Goal: Communication & Community: Answer question/provide support

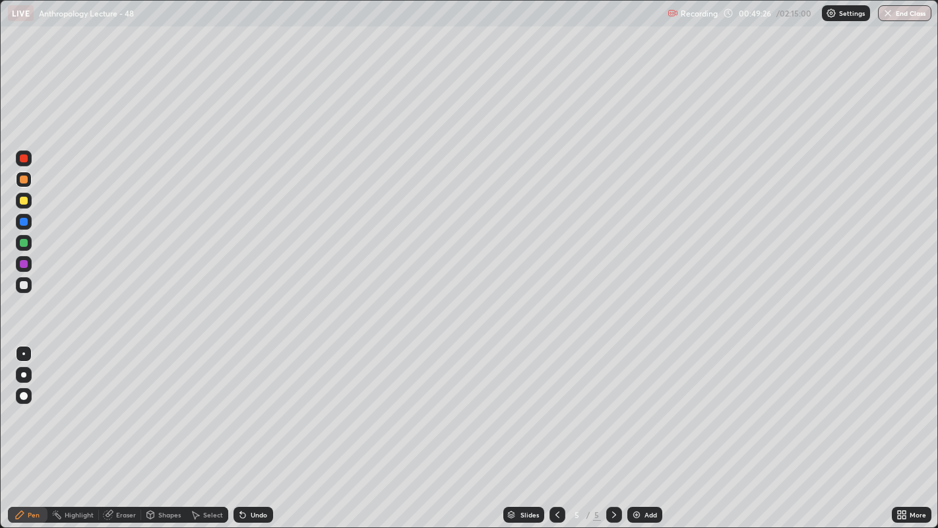
scroll to position [528, 938]
click at [25, 286] on div at bounding box center [24, 285] width 8 height 8
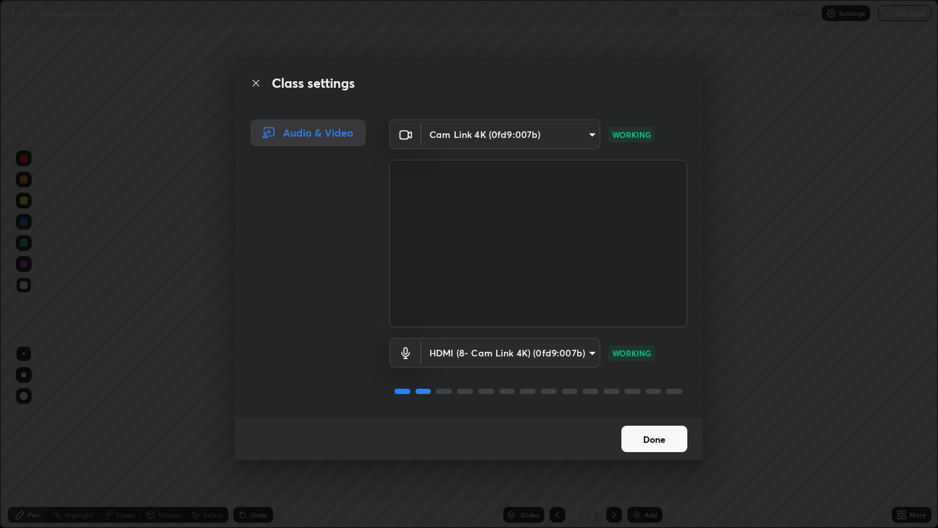
click at [650, 436] on button "Done" at bounding box center [655, 439] width 66 height 26
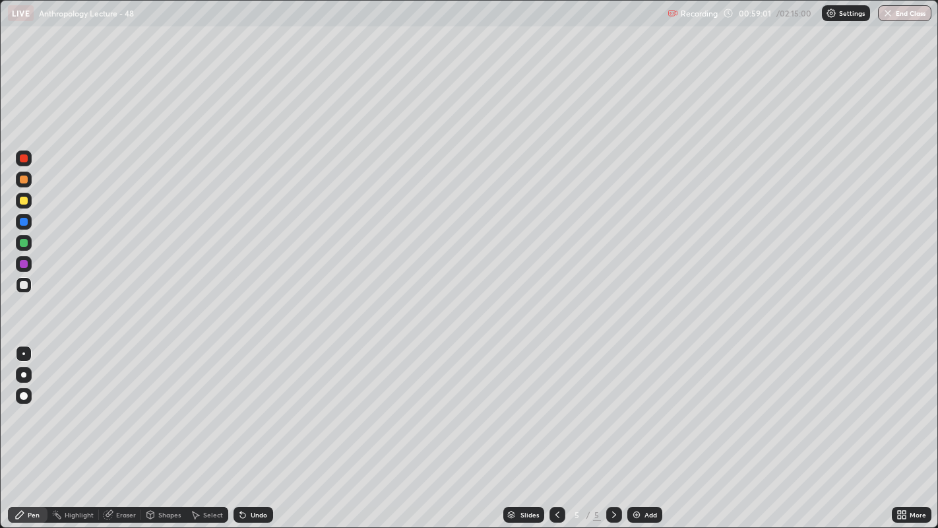
click at [634, 516] on img at bounding box center [637, 514] width 11 height 11
click at [634, 515] on img at bounding box center [637, 514] width 11 height 11
click at [244, 516] on icon at bounding box center [243, 514] width 11 height 11
click at [247, 513] on div "Undo" at bounding box center [254, 515] width 40 height 16
click at [635, 514] on img at bounding box center [637, 514] width 11 height 11
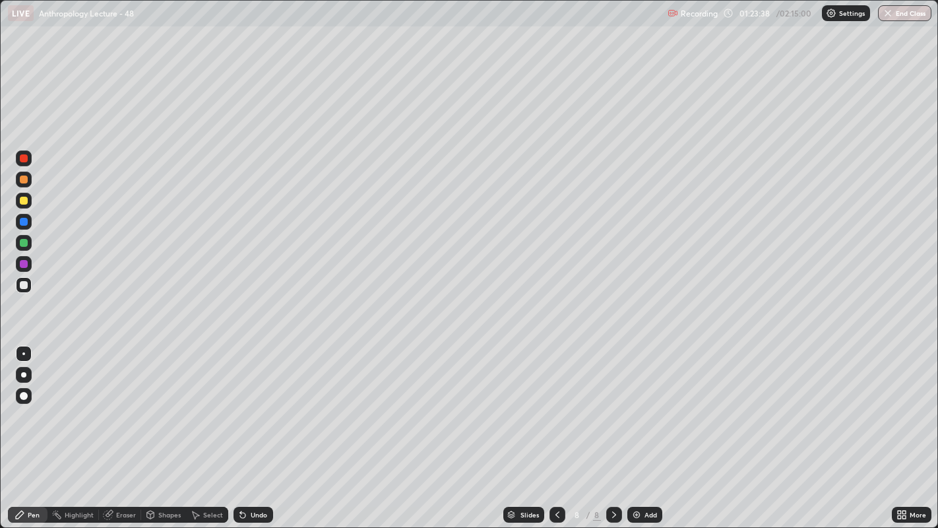
click at [24, 201] on div at bounding box center [24, 201] width 8 height 8
click at [24, 284] on div at bounding box center [24, 285] width 8 height 8
click at [23, 200] on div at bounding box center [24, 201] width 8 height 8
click at [24, 286] on div at bounding box center [24, 285] width 8 height 8
click at [24, 284] on div at bounding box center [24, 285] width 8 height 8
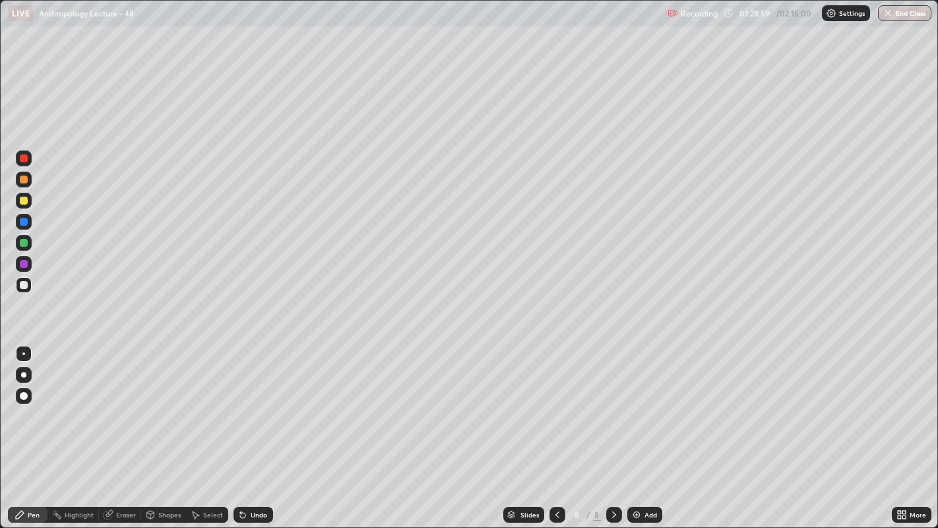
click at [634, 514] on img at bounding box center [637, 514] width 11 height 11
click at [27, 203] on div at bounding box center [24, 201] width 16 height 16
click at [27, 286] on div at bounding box center [24, 285] width 8 height 8
click at [25, 284] on div at bounding box center [24, 285] width 8 height 8
click at [27, 241] on div at bounding box center [24, 243] width 8 height 8
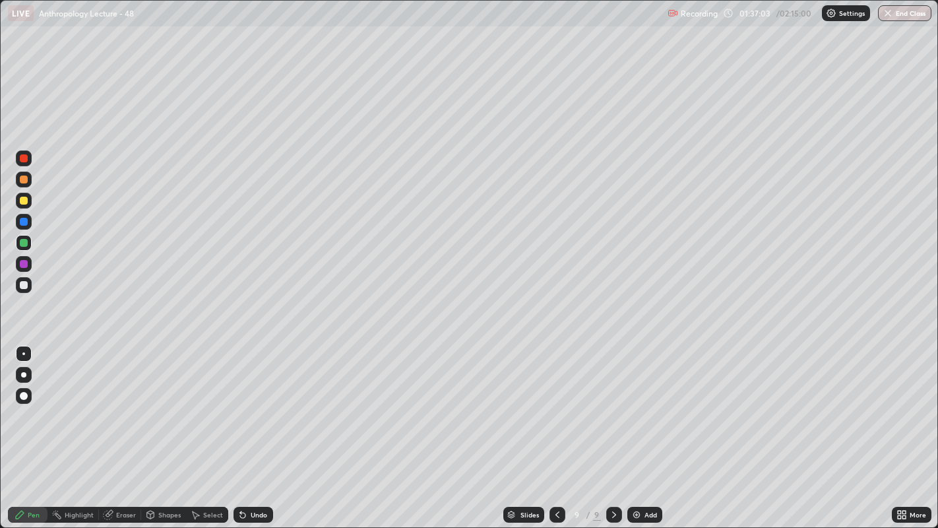
click at [26, 240] on div at bounding box center [24, 243] width 8 height 8
click at [24, 285] on div at bounding box center [24, 285] width 8 height 8
click at [23, 242] on div at bounding box center [24, 243] width 8 height 8
click at [29, 203] on div at bounding box center [24, 201] width 16 height 16
click at [637, 510] on img at bounding box center [637, 514] width 11 height 11
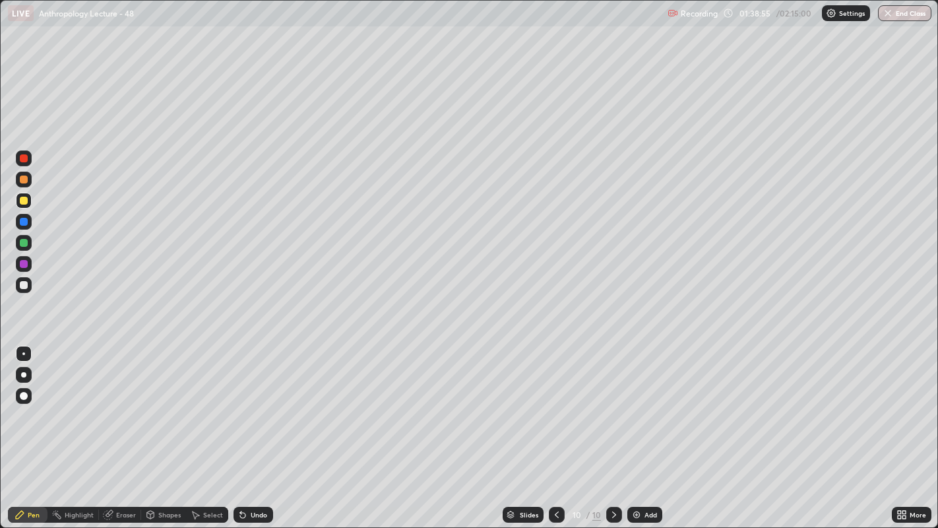
click at [26, 284] on div at bounding box center [24, 285] width 8 height 8
click at [26, 203] on div at bounding box center [24, 201] width 8 height 8
click at [549, 511] on div at bounding box center [557, 515] width 16 height 16
click at [612, 511] on icon at bounding box center [614, 514] width 4 height 7
click at [638, 514] on img at bounding box center [637, 514] width 11 height 11
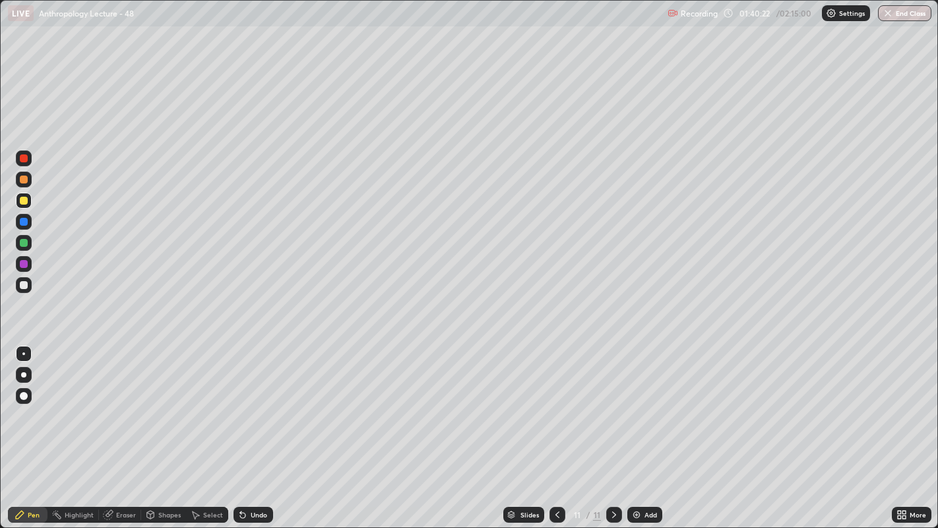
click at [23, 353] on div at bounding box center [23, 353] width 3 height 3
click at [24, 281] on div at bounding box center [24, 285] width 8 height 8
click at [27, 239] on div at bounding box center [24, 243] width 16 height 16
click at [24, 284] on div at bounding box center [24, 285] width 8 height 8
click at [24, 240] on div at bounding box center [24, 243] width 8 height 8
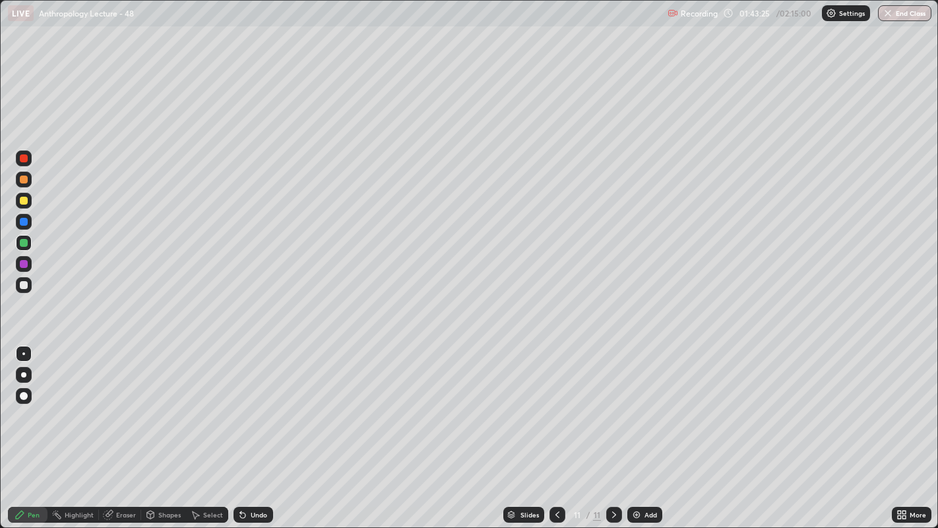
click at [636, 516] on img at bounding box center [637, 514] width 11 height 11
click at [127, 511] on div "Eraser" at bounding box center [126, 514] width 20 height 7
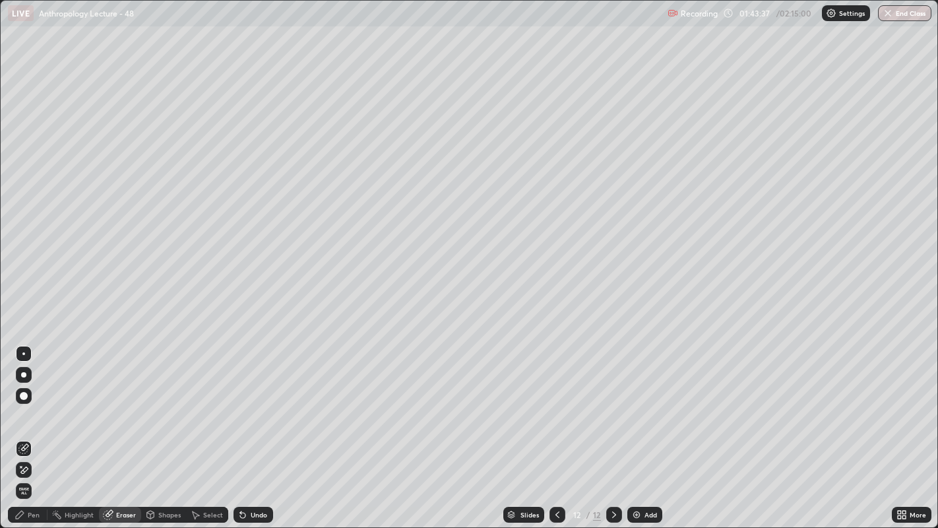
click at [36, 511] on div "Pen" at bounding box center [34, 514] width 12 height 7
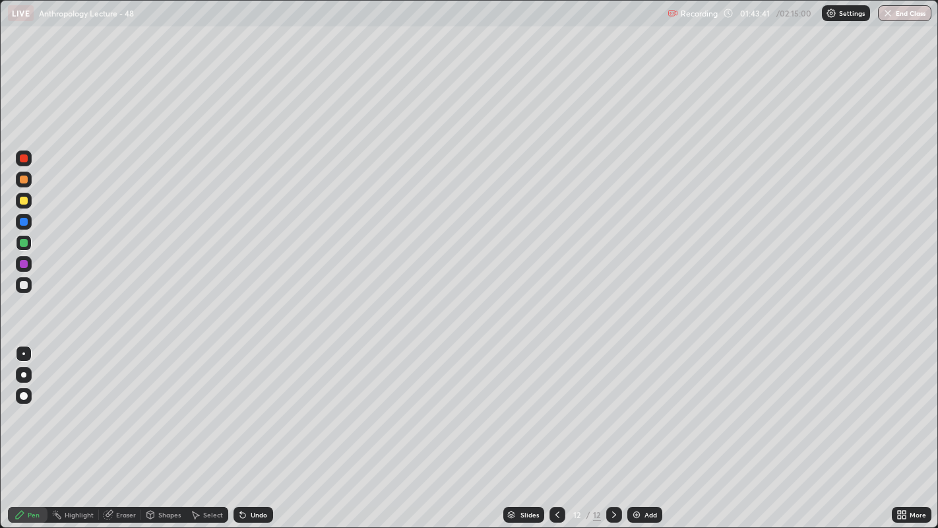
click at [24, 284] on div at bounding box center [24, 285] width 8 height 8
click at [28, 178] on div at bounding box center [24, 180] width 16 height 16
click at [23, 353] on div at bounding box center [23, 353] width 3 height 3
click at [628, 522] on div "Slides 12 / 12 Add" at bounding box center [582, 515] width 619 height 26
click at [639, 516] on img at bounding box center [637, 514] width 11 height 11
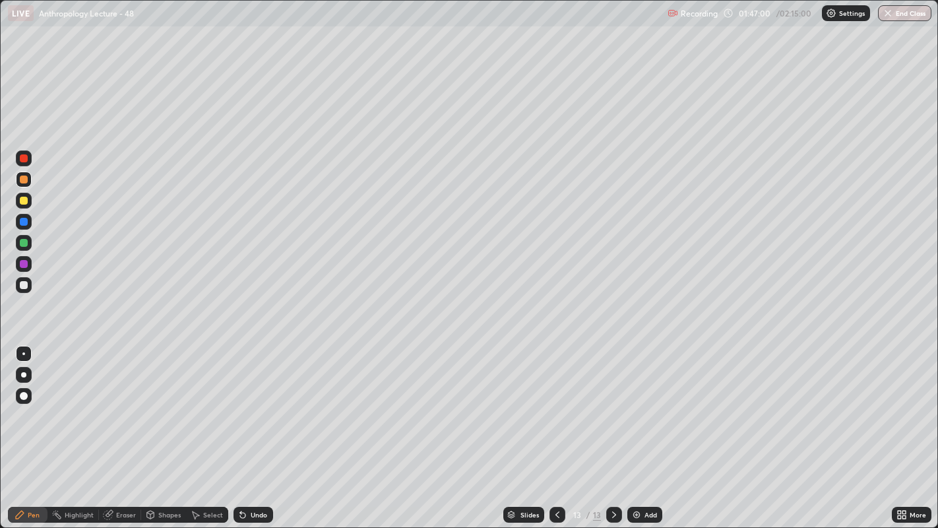
click at [24, 284] on div at bounding box center [24, 285] width 8 height 8
click at [637, 516] on img at bounding box center [637, 514] width 11 height 11
click at [30, 218] on div at bounding box center [24, 222] width 16 height 16
click at [556, 517] on icon at bounding box center [557, 514] width 11 height 11
click at [896, 11] on button "End Class" at bounding box center [904, 13] width 53 height 16
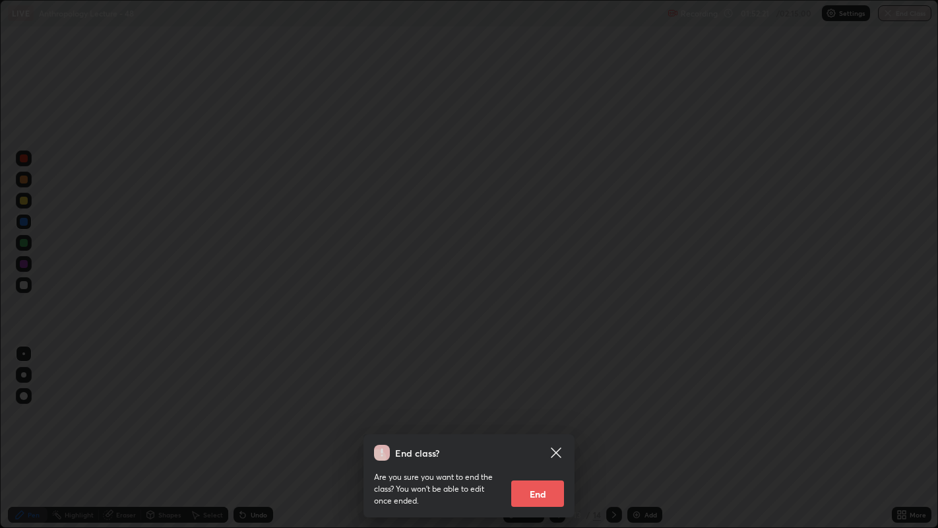
click at [529, 490] on button "End" at bounding box center [537, 493] width 53 height 26
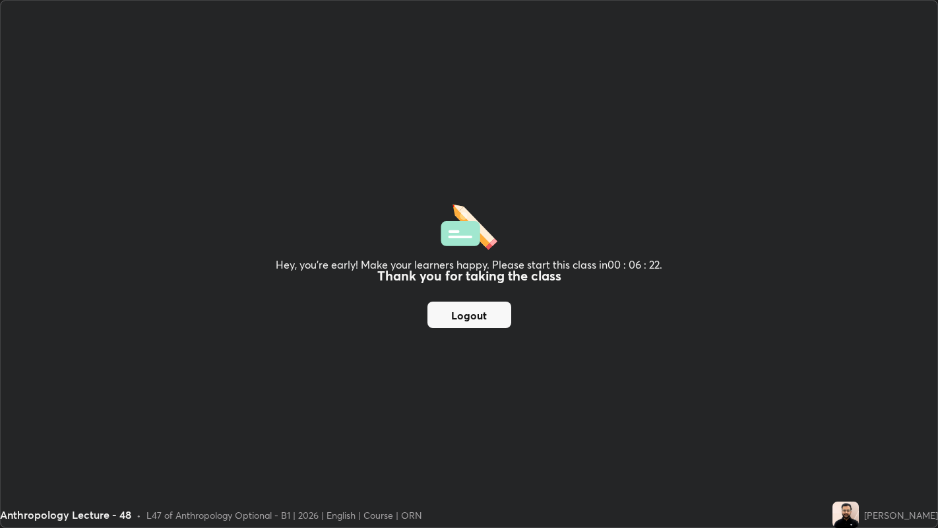
click at [480, 323] on button "Logout" at bounding box center [470, 315] width 84 height 26
